Goal: Information Seeking & Learning: Learn about a topic

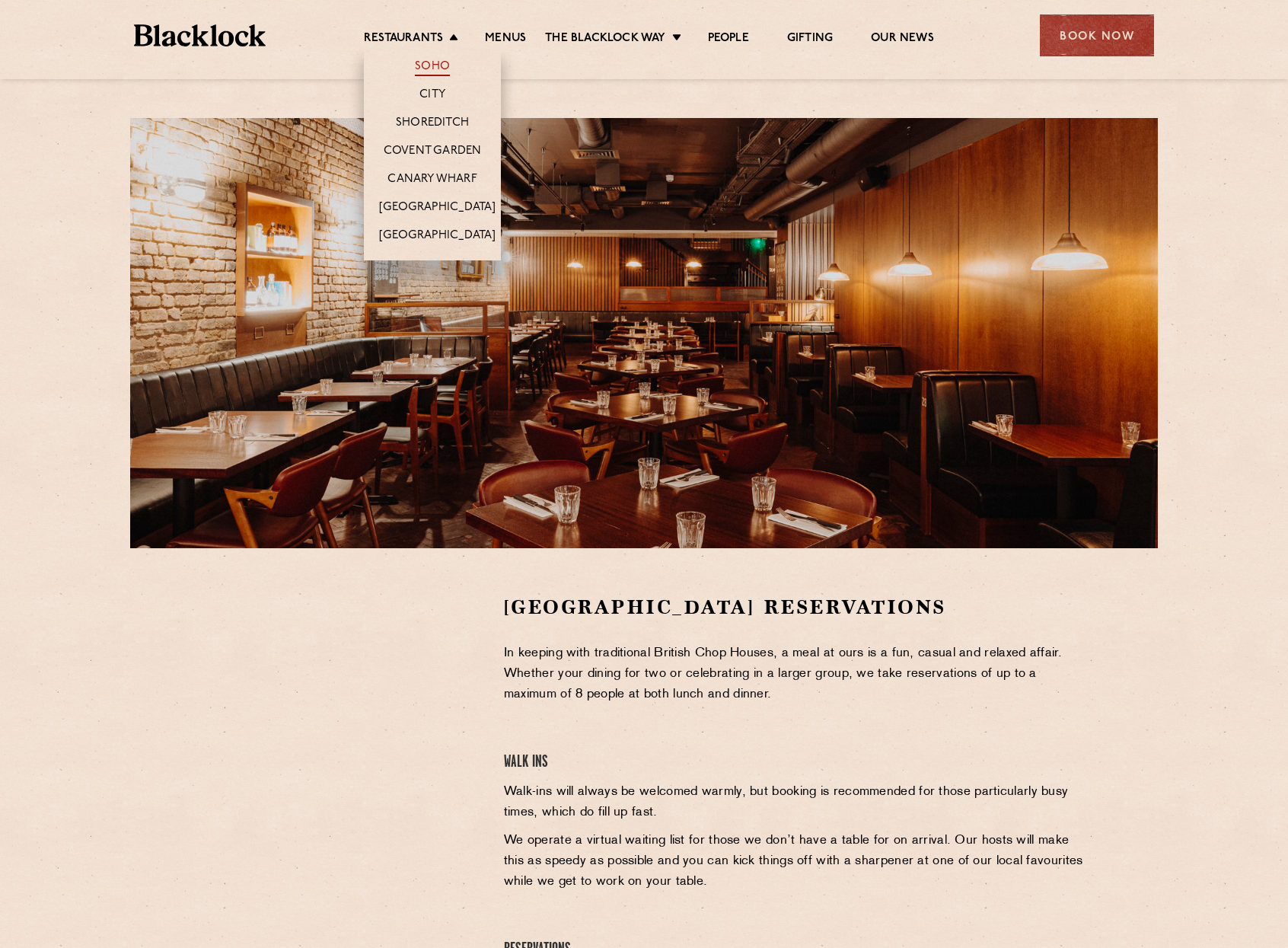
click at [431, 67] on link "Soho" at bounding box center [432, 68] width 35 height 17
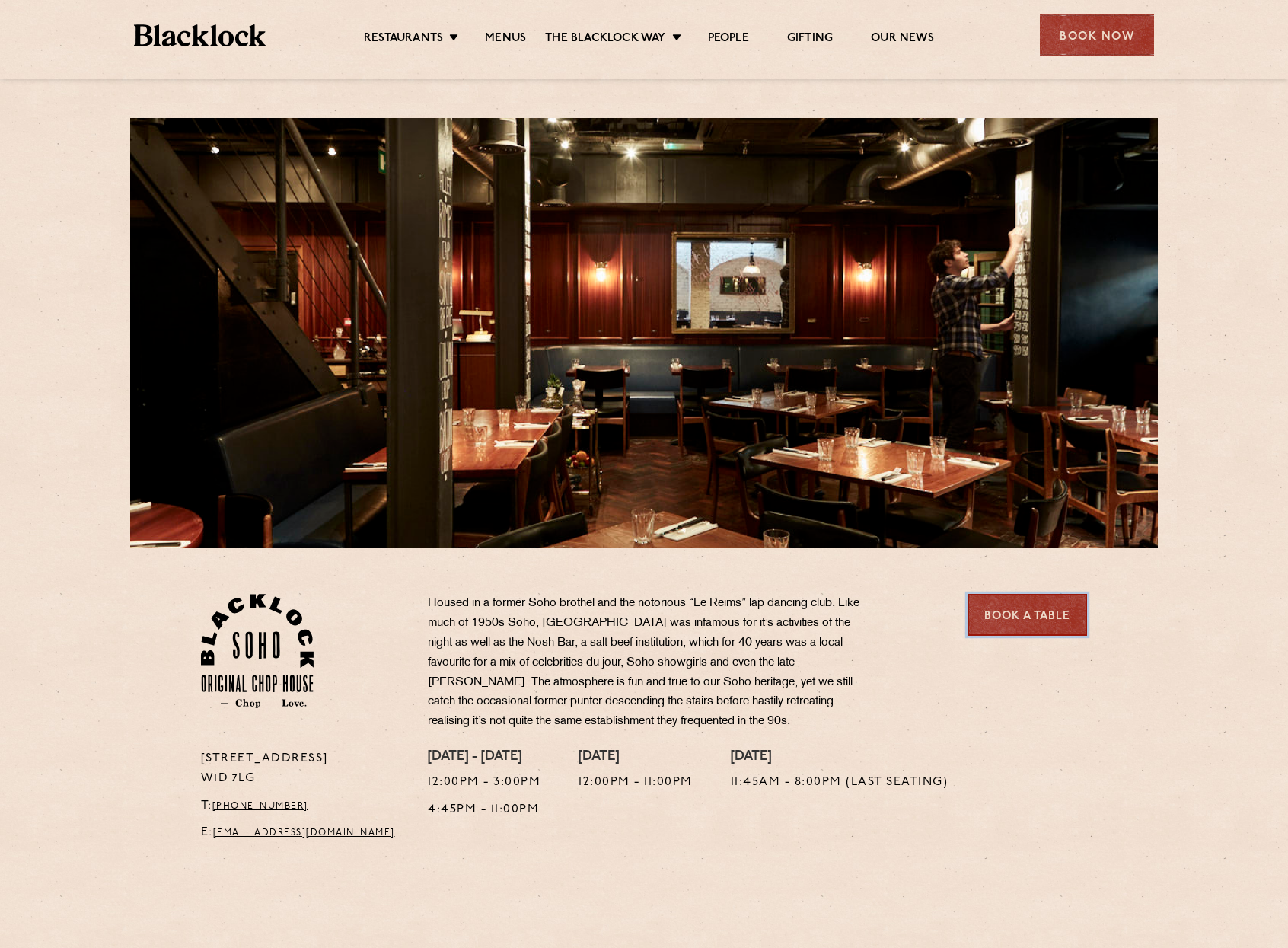
click at [1048, 621] on link "Book a Table" at bounding box center [1028, 615] width 119 height 42
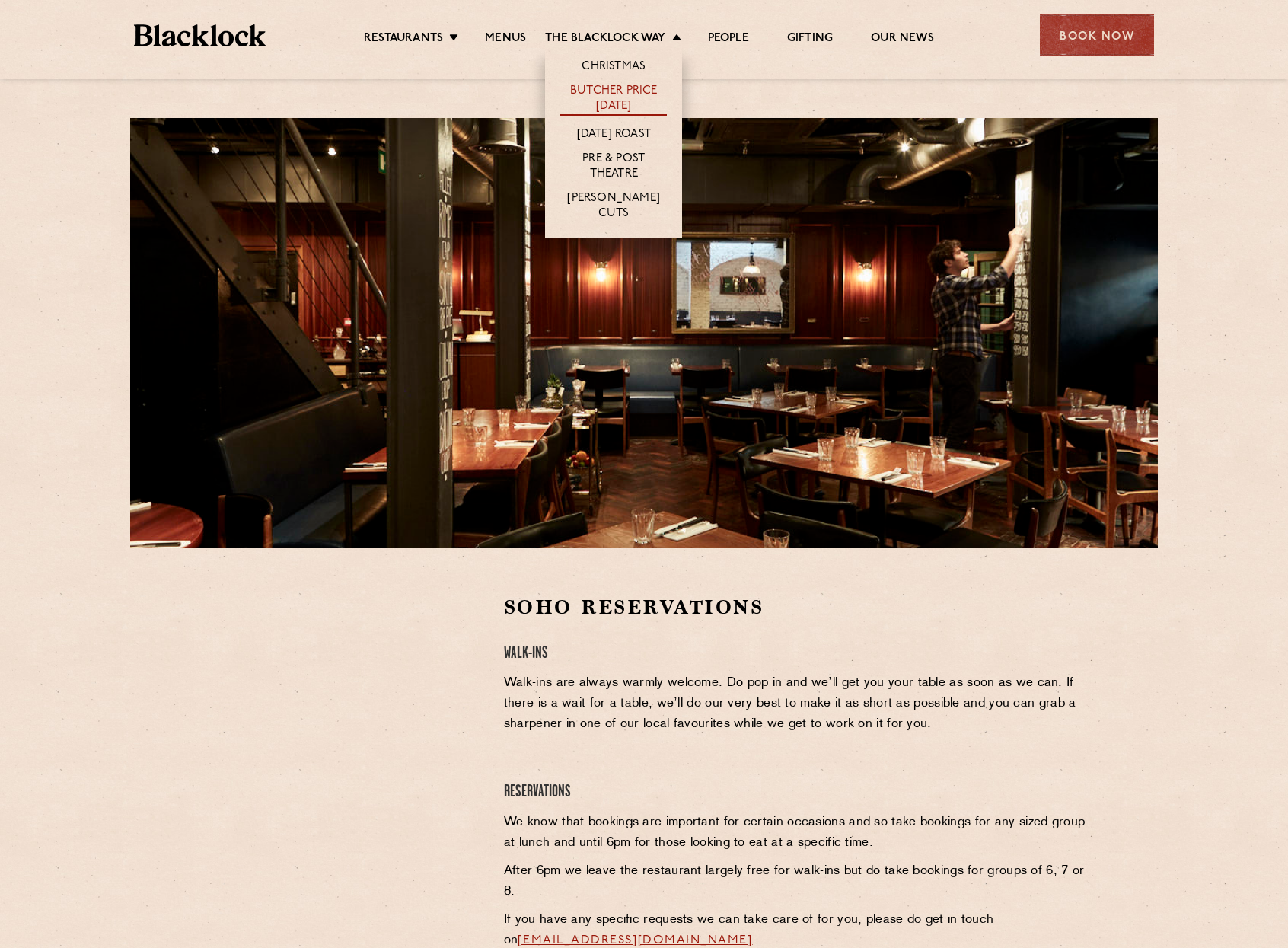
click at [628, 103] on link "Butcher Price [DATE]" at bounding box center [614, 100] width 107 height 32
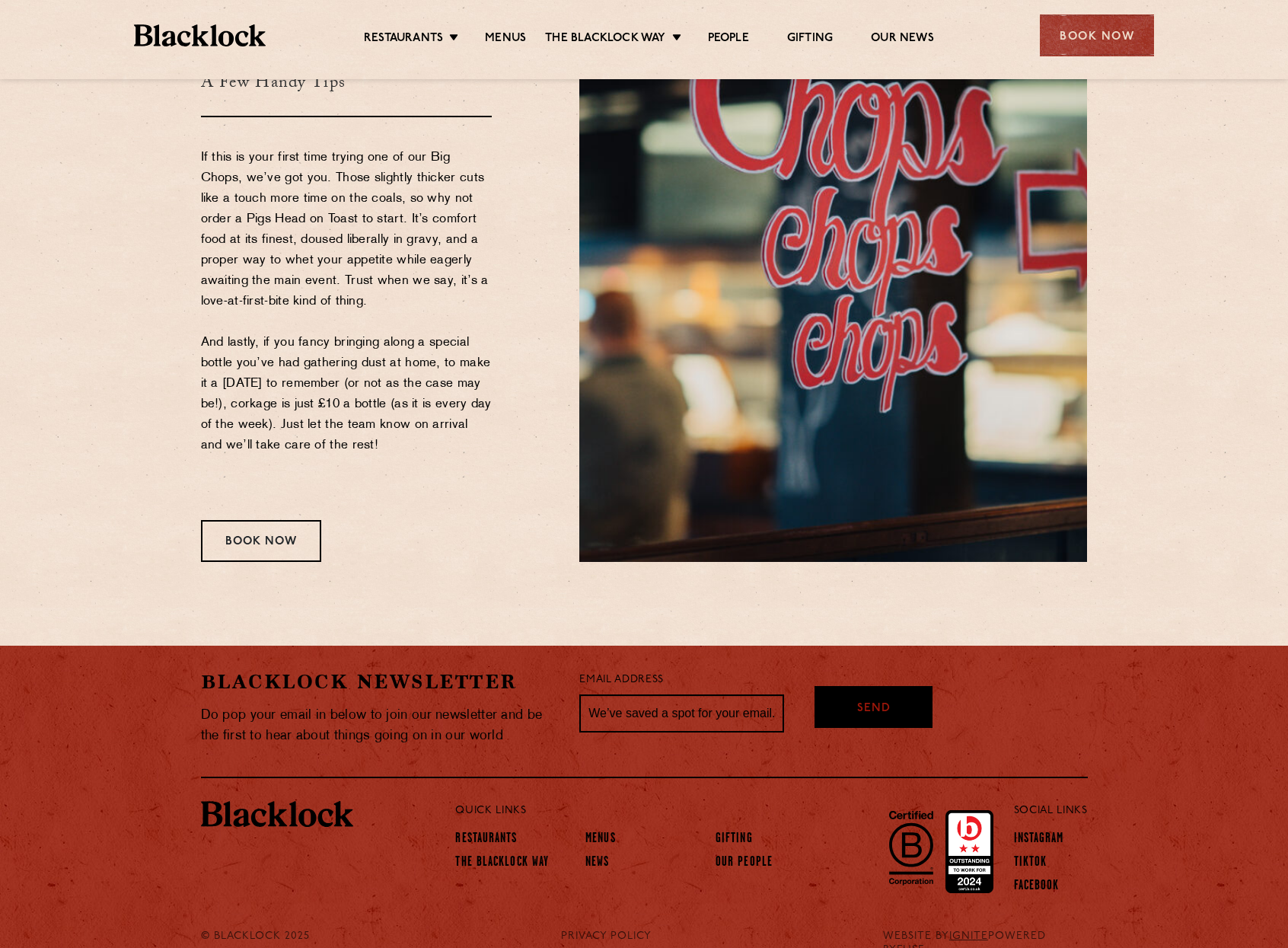
scroll to position [1764, 0]
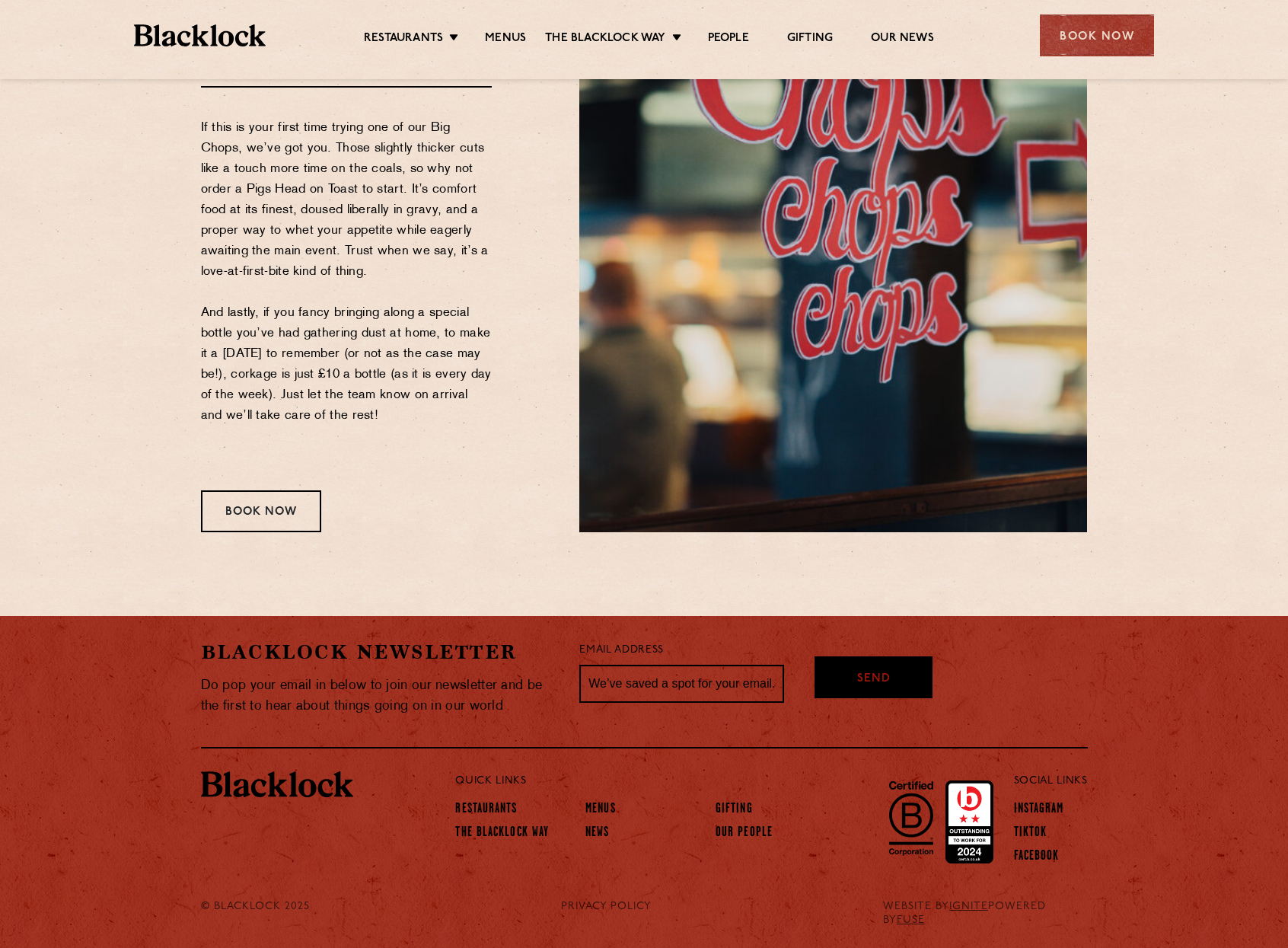
drag, startPoint x: 335, startPoint y: 411, endPoint x: 202, endPoint y: 306, distance: 169.5
click at [202, 306] on p "If this is your first time trying one of our Big Chops, we’ve got you. Those sl…" at bounding box center [346, 293] width 292 height 350
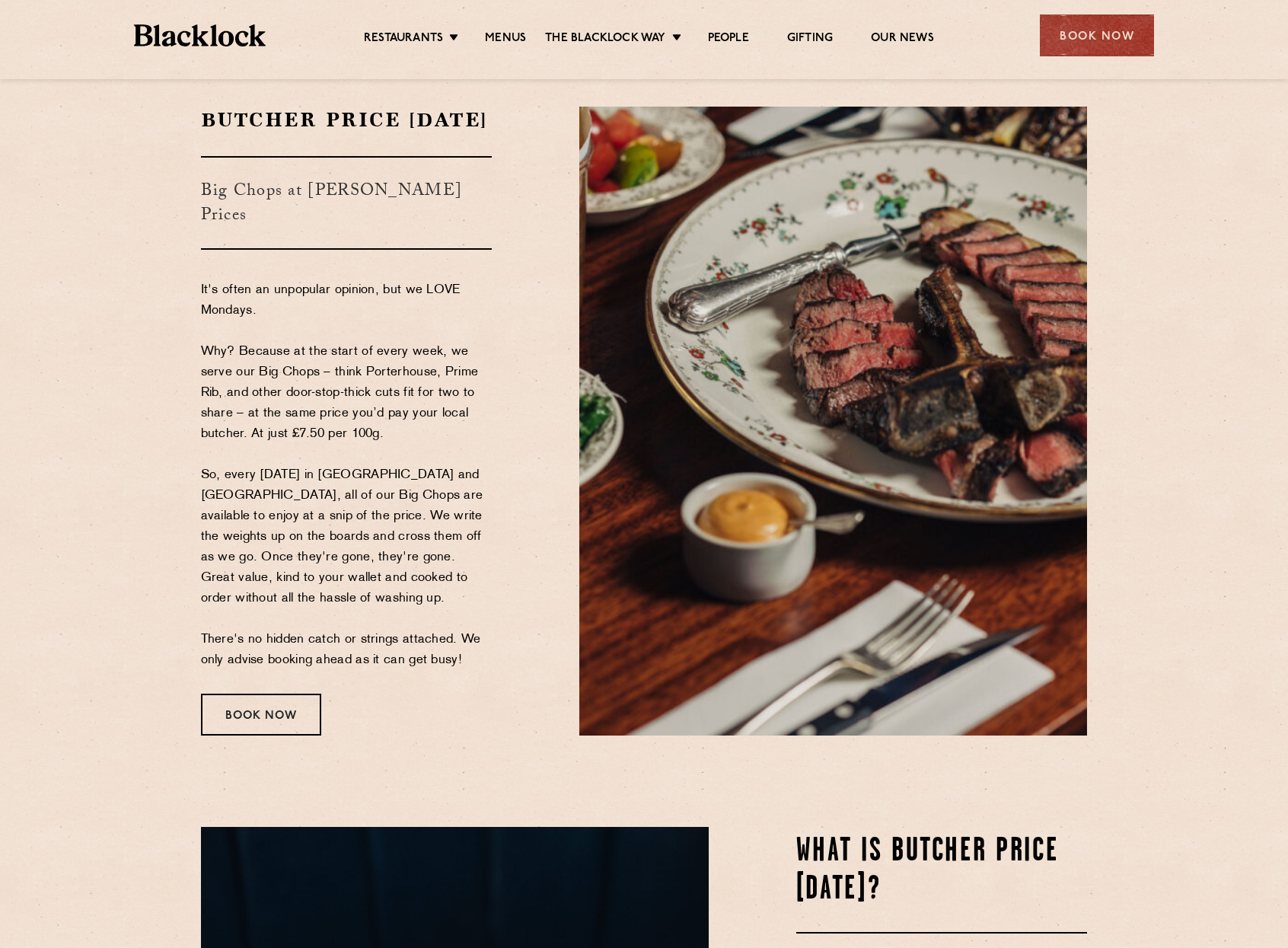
scroll to position [0, 0]
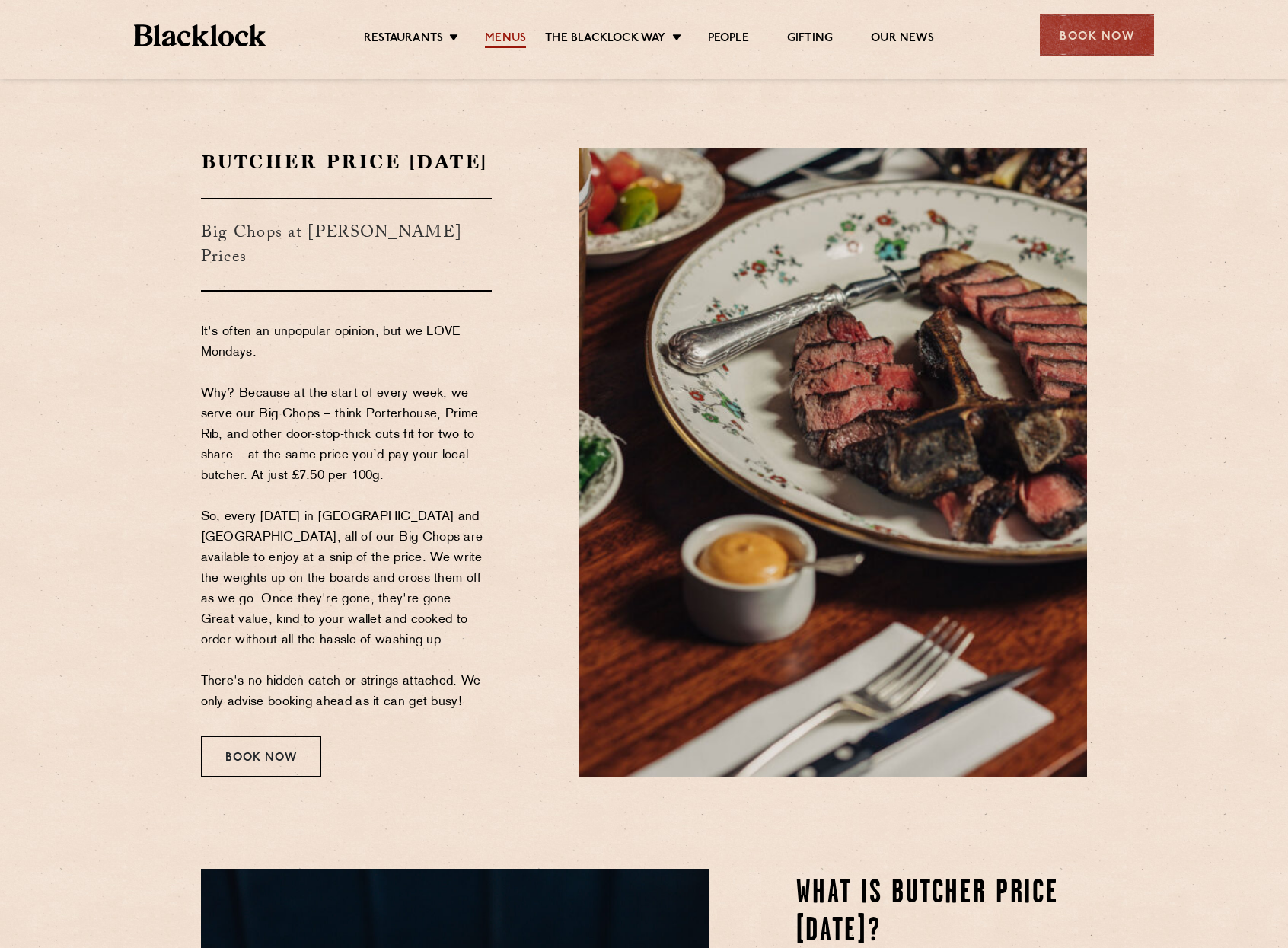
click at [496, 37] on link "Menus" at bounding box center [505, 39] width 41 height 17
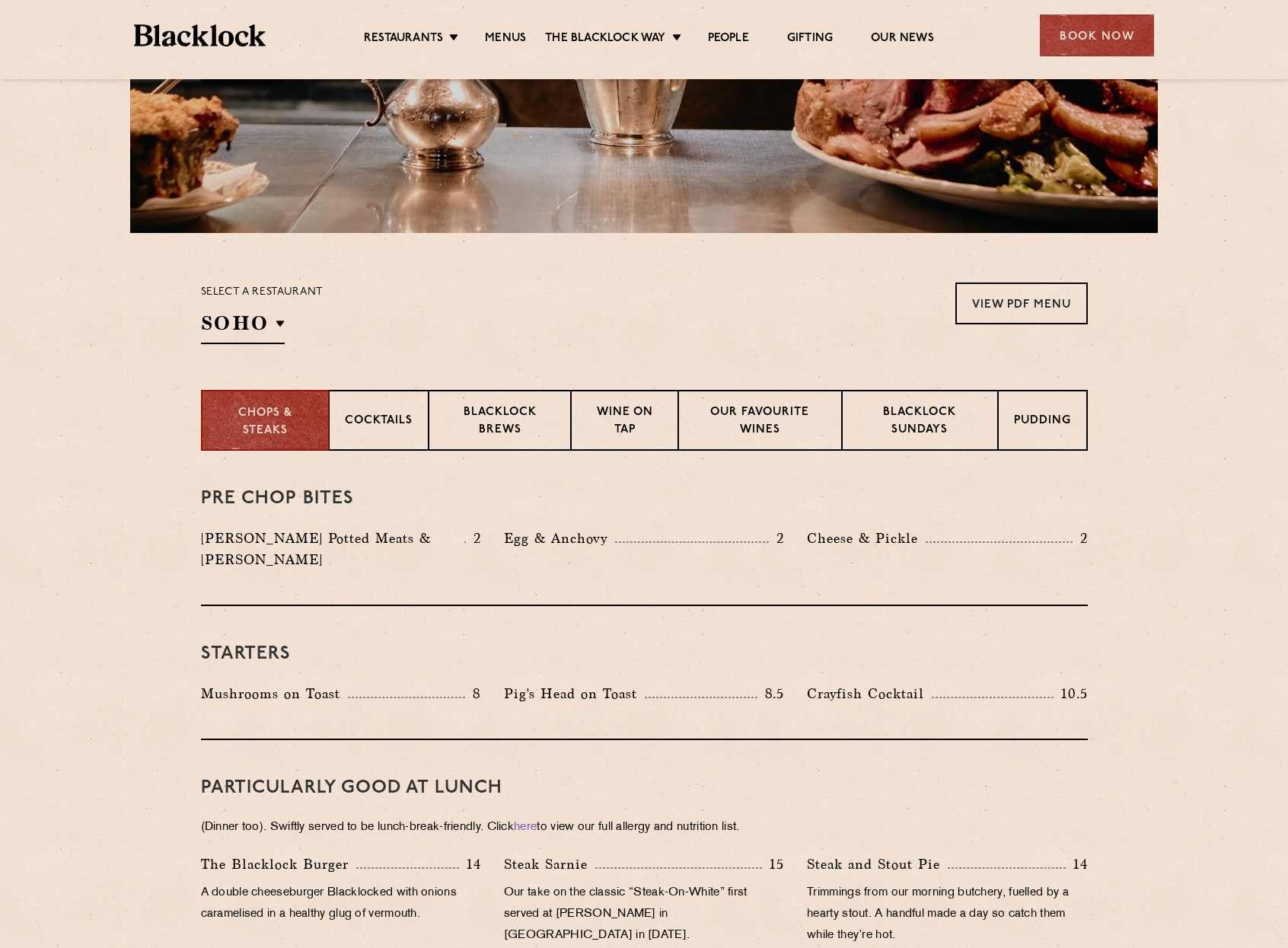
scroll to position [381, 0]
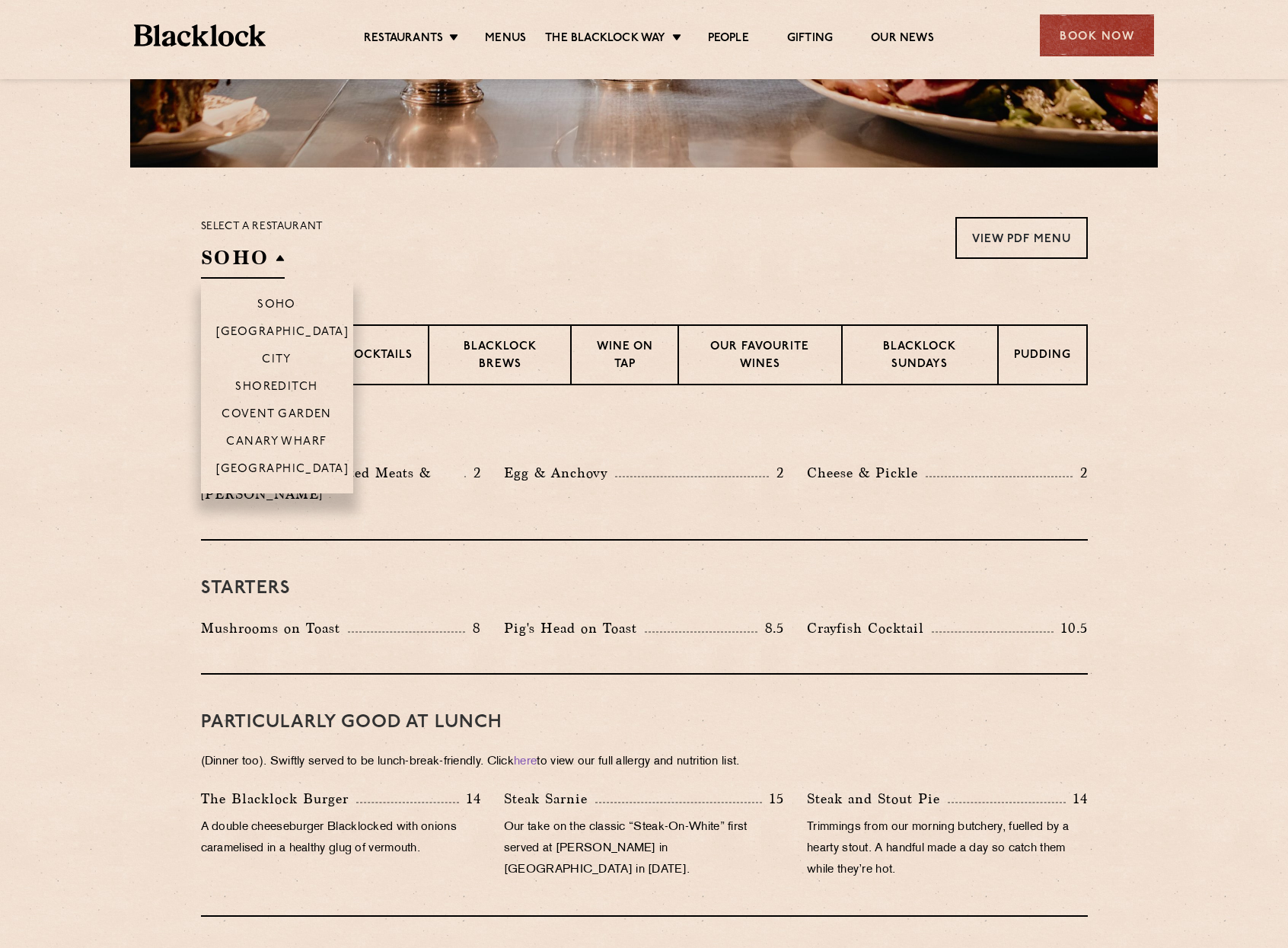
click at [269, 272] on h2 "SOHO" at bounding box center [243, 261] width 84 height 34
click at [292, 356] on p "City" at bounding box center [277, 360] width 30 height 15
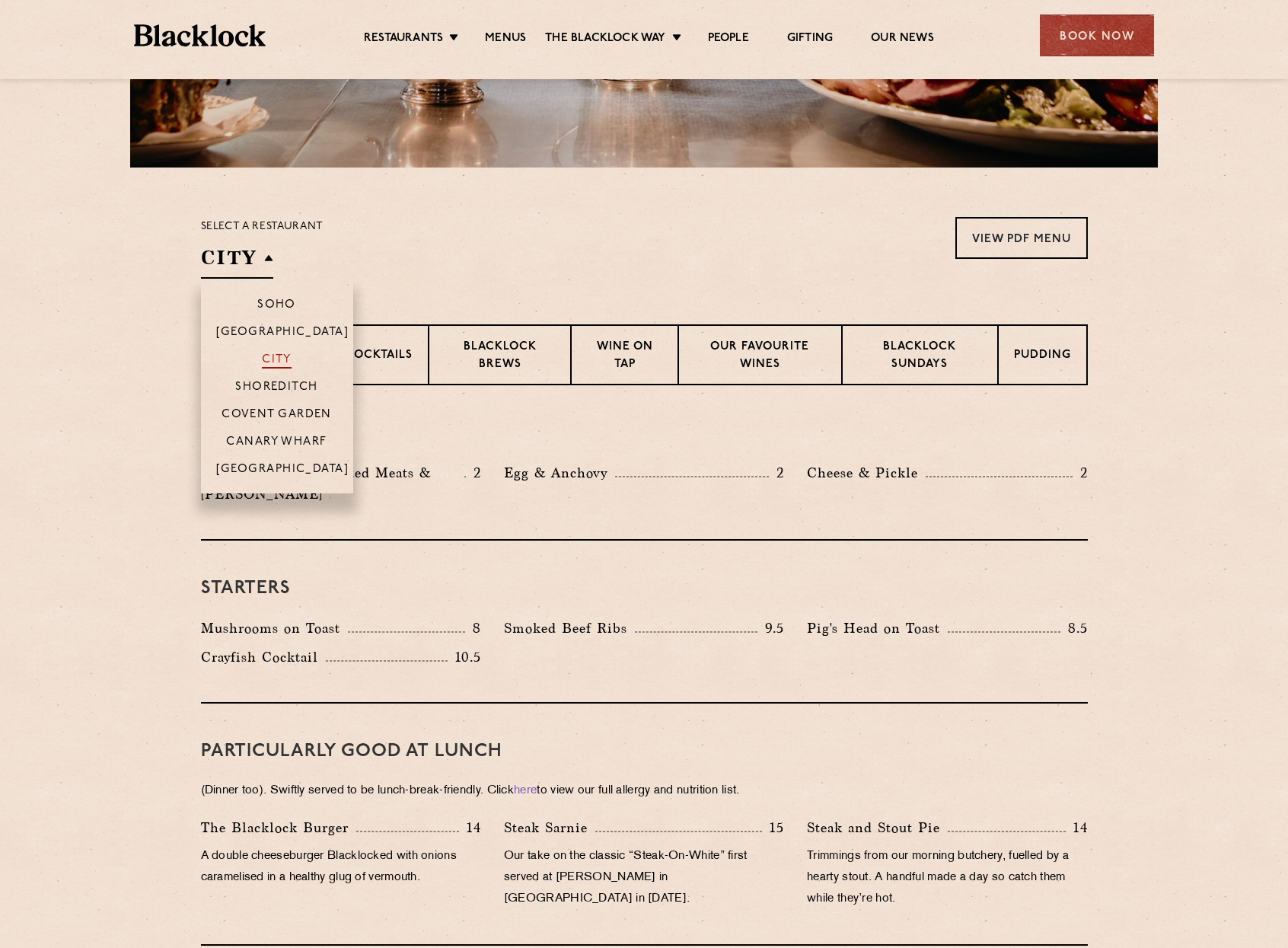
click at [281, 356] on p "City" at bounding box center [277, 360] width 30 height 15
click at [278, 351] on li "City" at bounding box center [277, 358] width 153 height 27
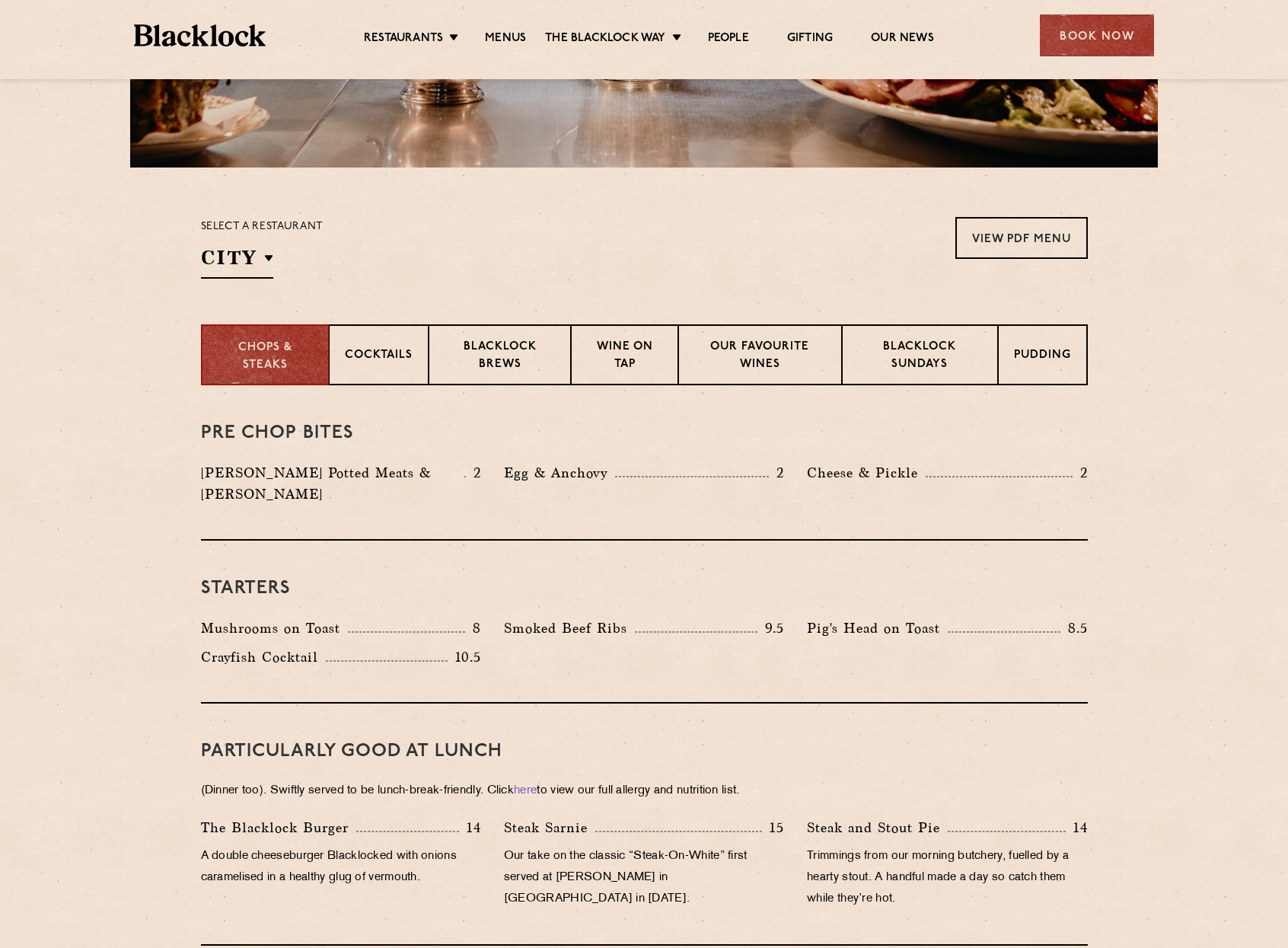
click at [414, 269] on div "Select a restaurant City [GEOGRAPHIC_DATA] [GEOGRAPHIC_DATA] [GEOGRAPHIC_DATA] …" at bounding box center [644, 248] width 887 height 61
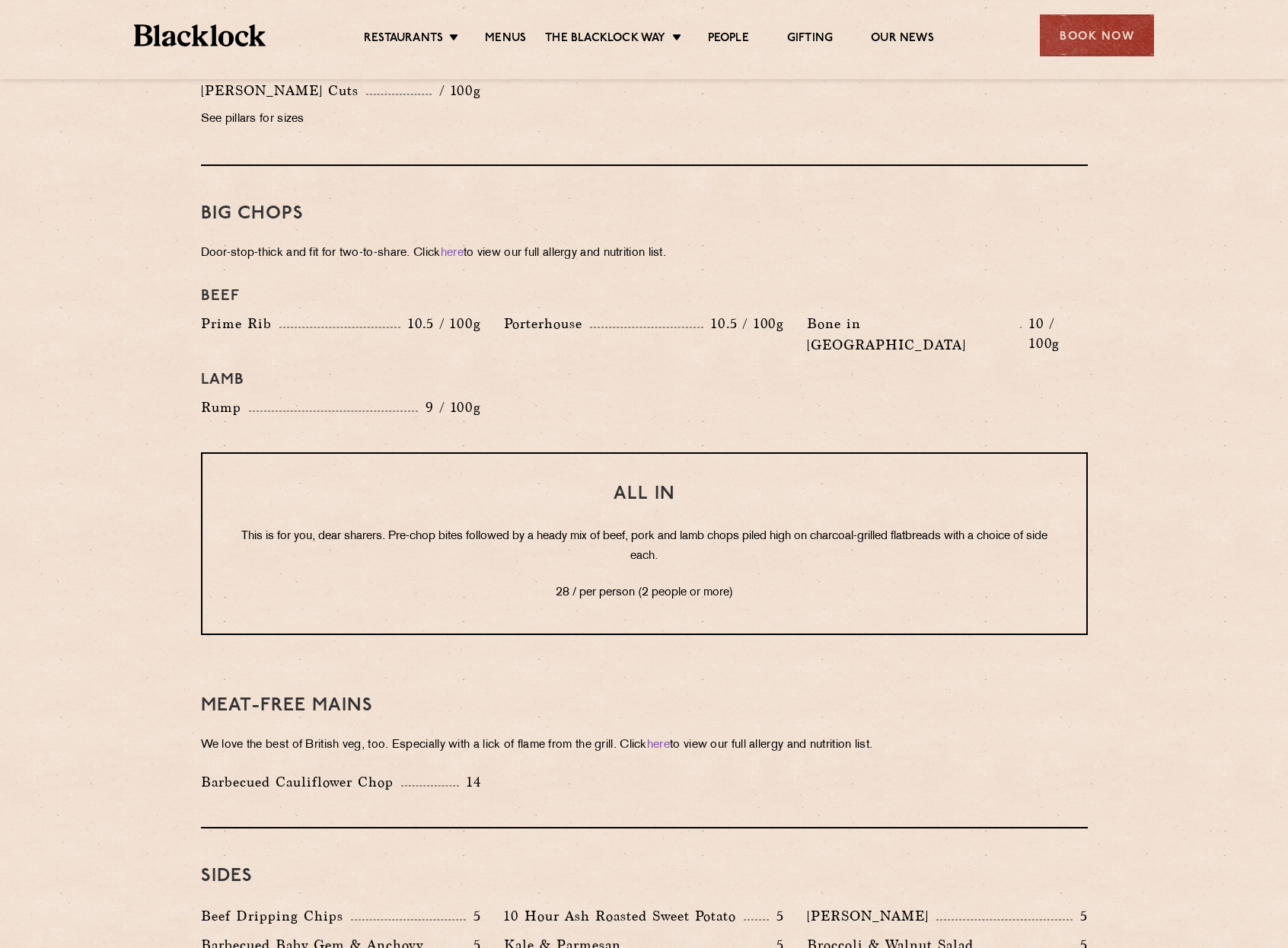
scroll to position [1371, 0]
